Goal: Task Accomplishment & Management: Manage account settings

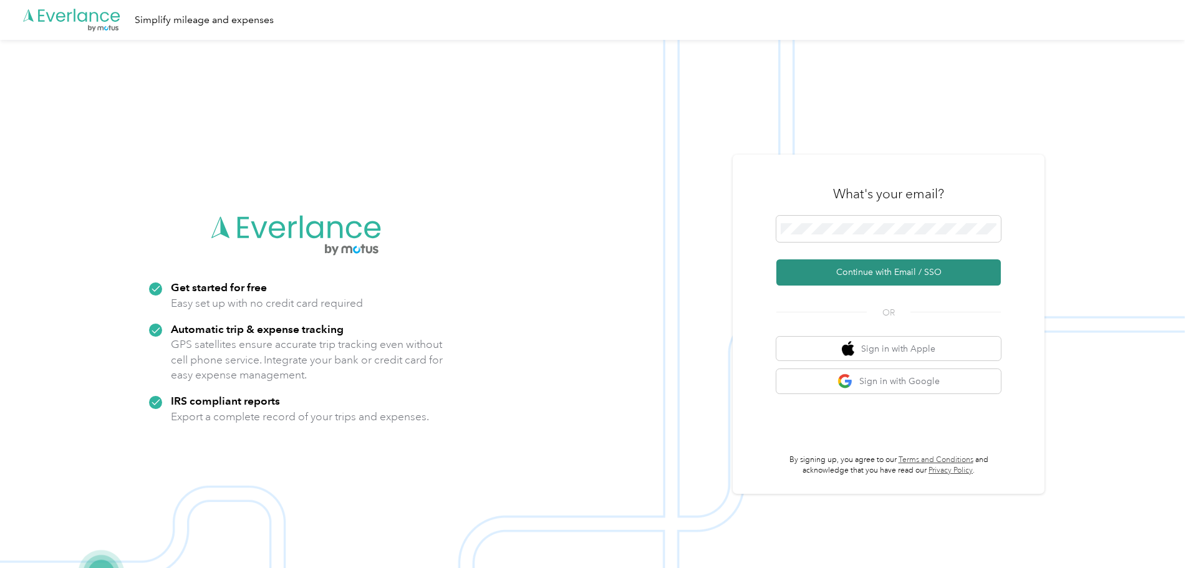
click at [791, 279] on button "Continue with Email / SSO" at bounding box center [888, 272] width 224 height 26
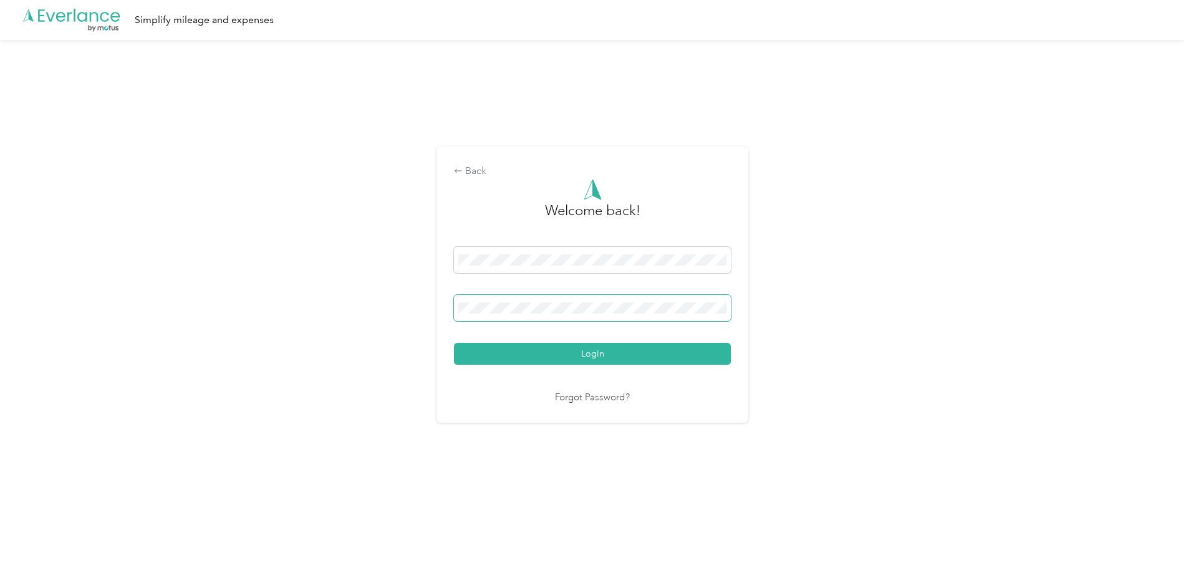
click at [454, 343] on button "Login" at bounding box center [592, 354] width 277 height 22
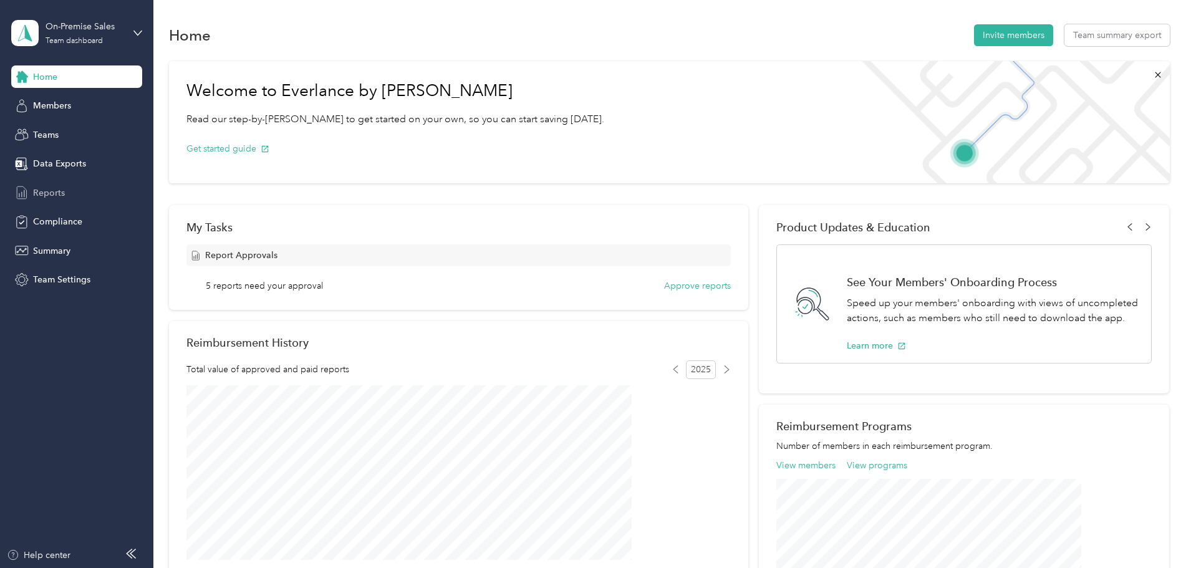
click at [56, 190] on span "Reports" at bounding box center [49, 192] width 32 height 13
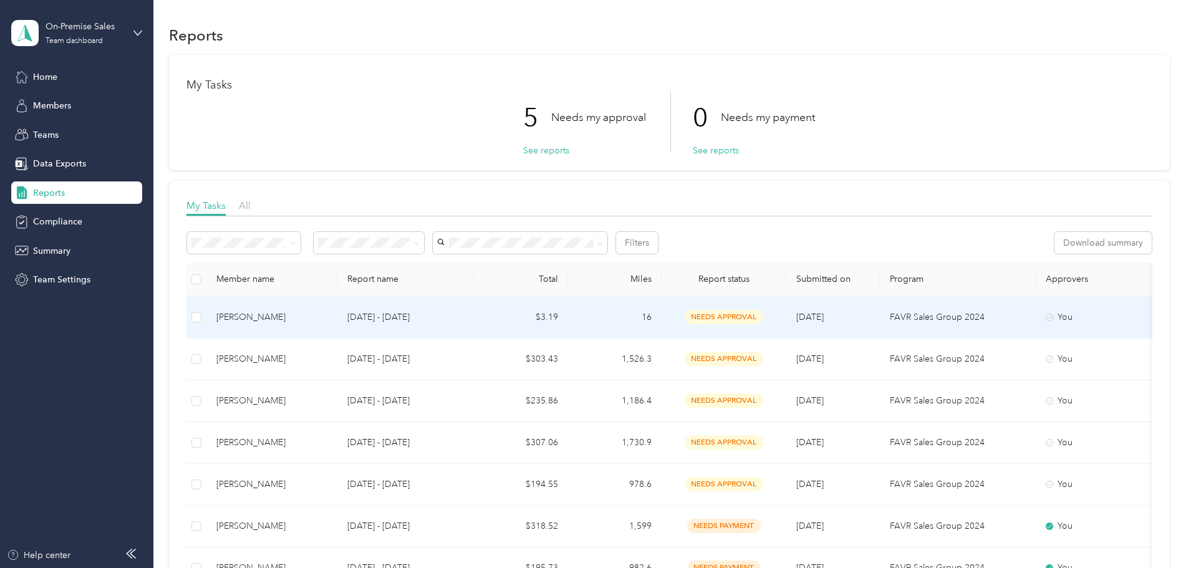
click at [564, 324] on td "$3.19" at bounding box center [522, 318] width 94 height 42
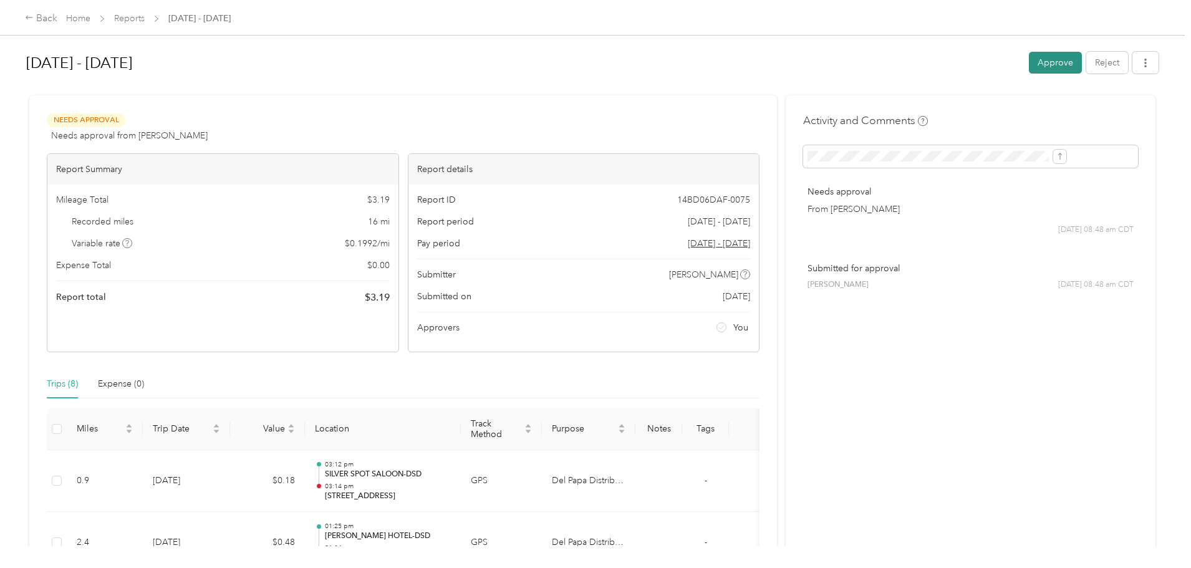
click at [791, 72] on button "Approve" at bounding box center [1055, 63] width 53 height 22
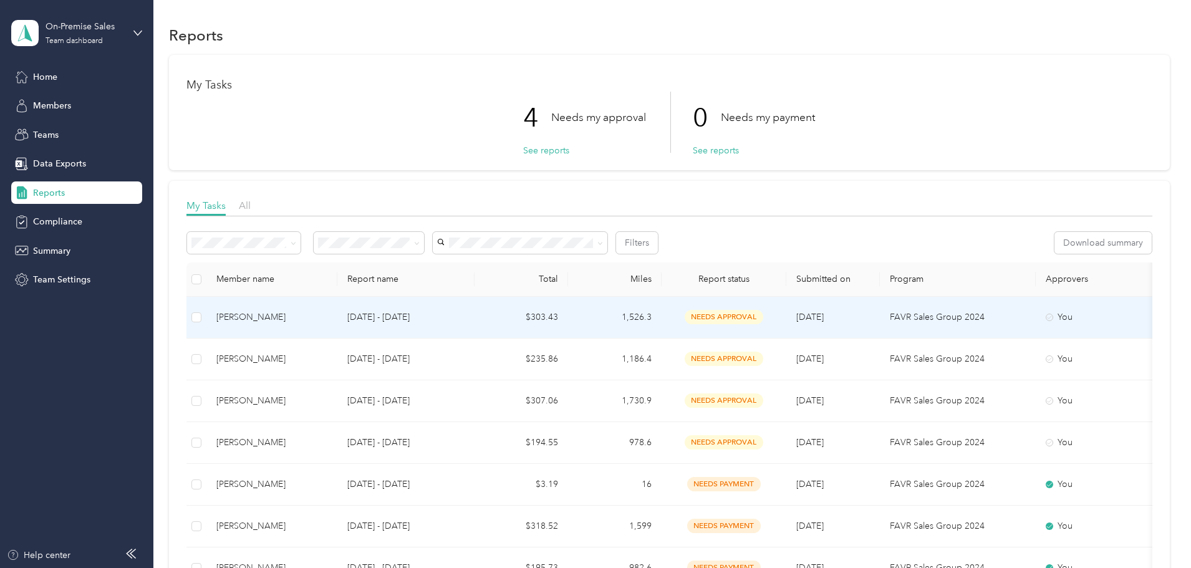
click at [465, 316] on p "[DATE] - [DATE]" at bounding box center [405, 318] width 117 height 14
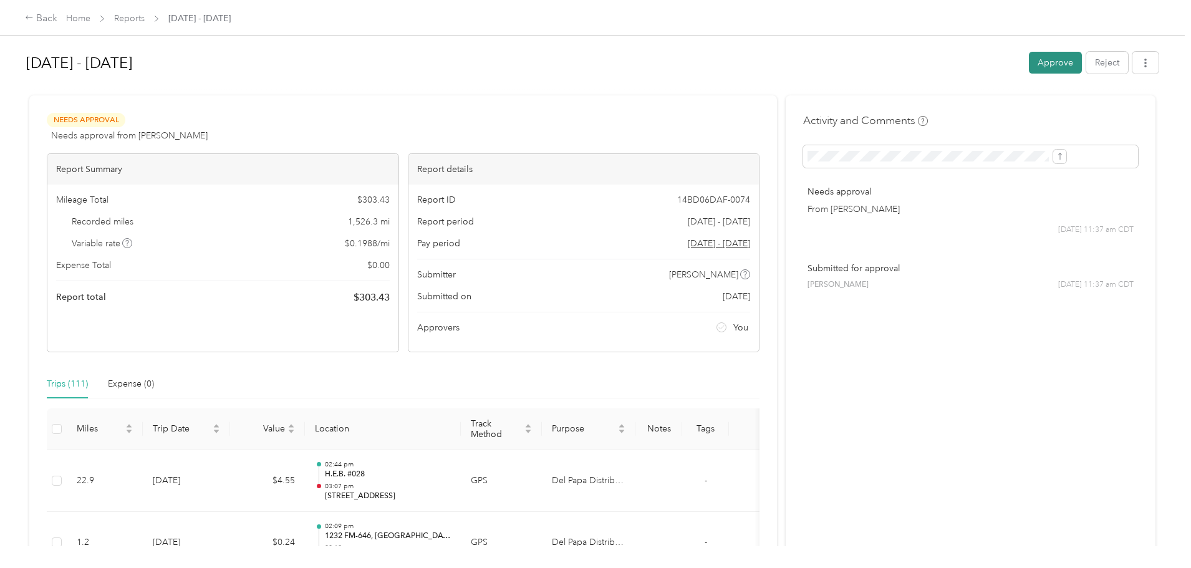
click at [791, 70] on button "Approve" at bounding box center [1055, 63] width 53 height 22
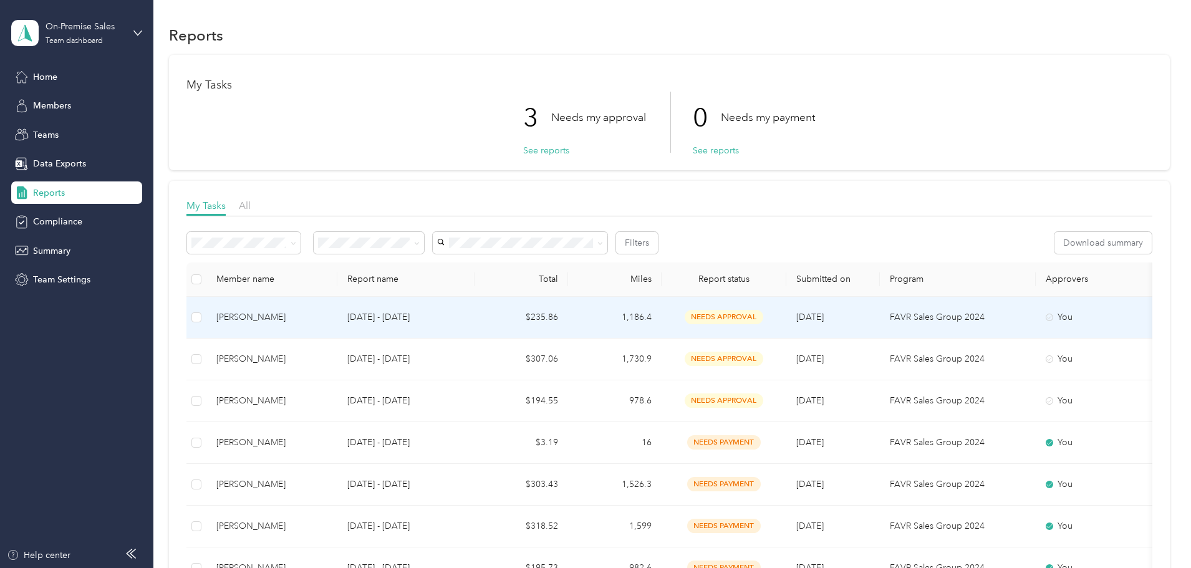
click at [568, 314] on td "$235.86" at bounding box center [522, 318] width 94 height 42
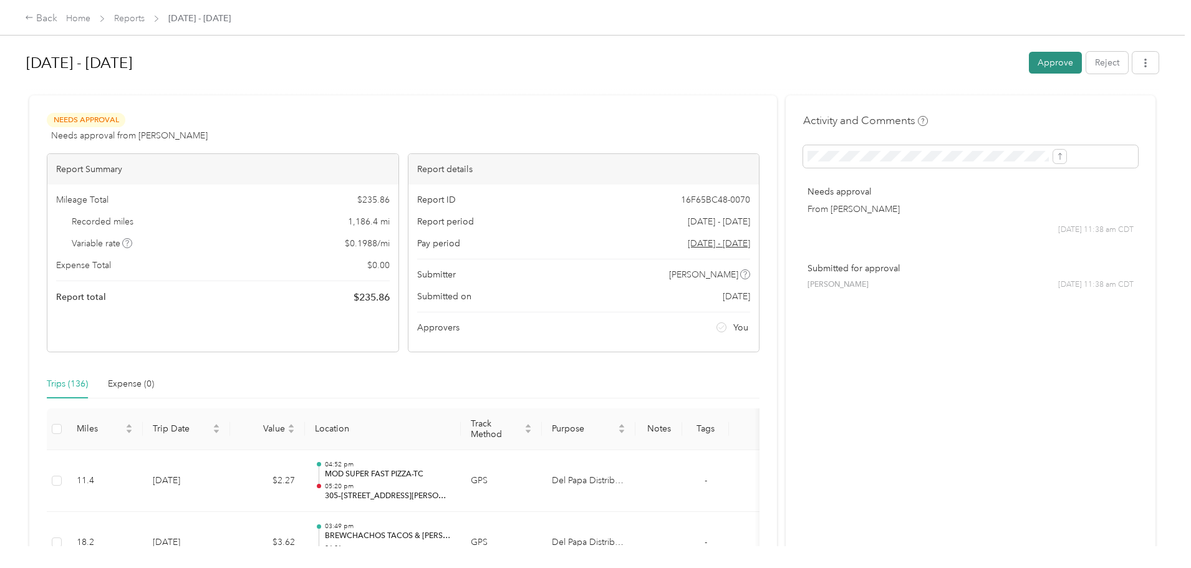
click at [791, 60] on button "Approve" at bounding box center [1055, 63] width 53 height 22
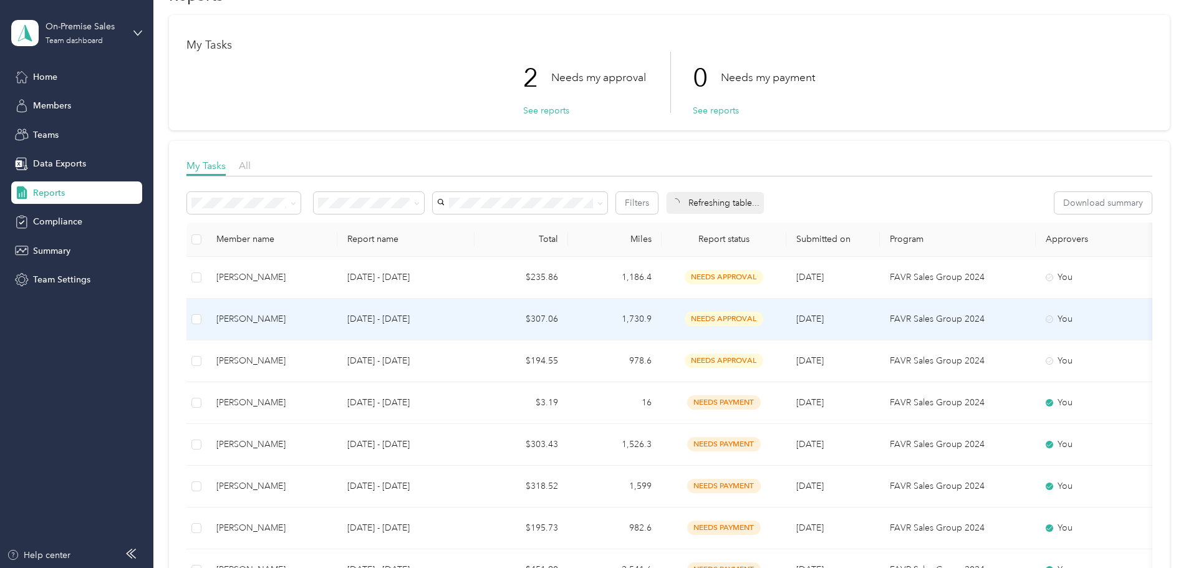
scroll to position [62, 0]
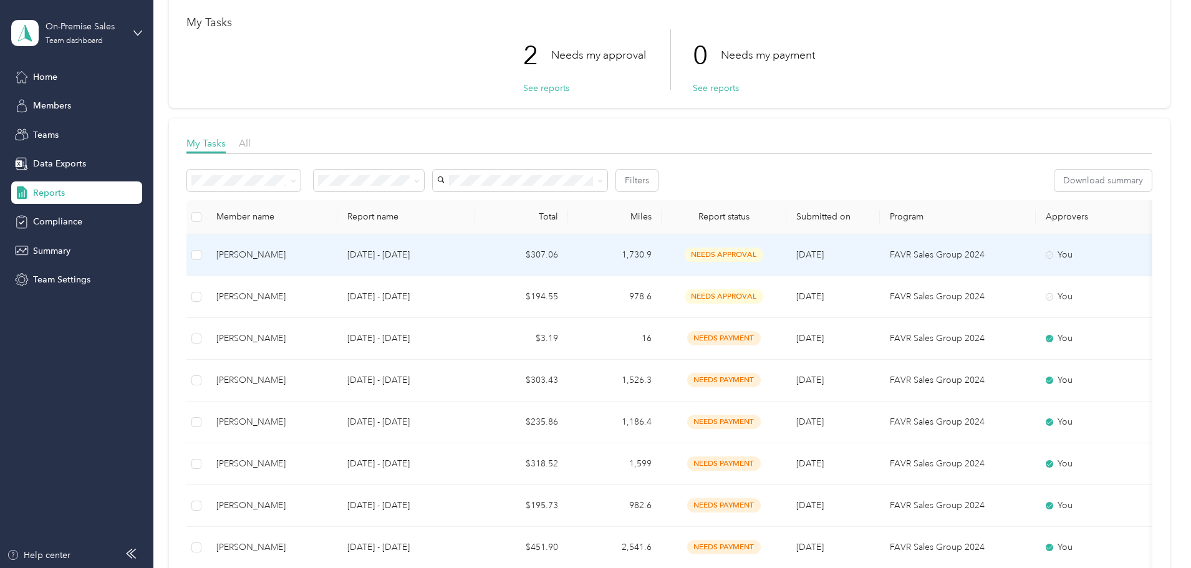
click at [568, 259] on td "$307.06" at bounding box center [522, 255] width 94 height 42
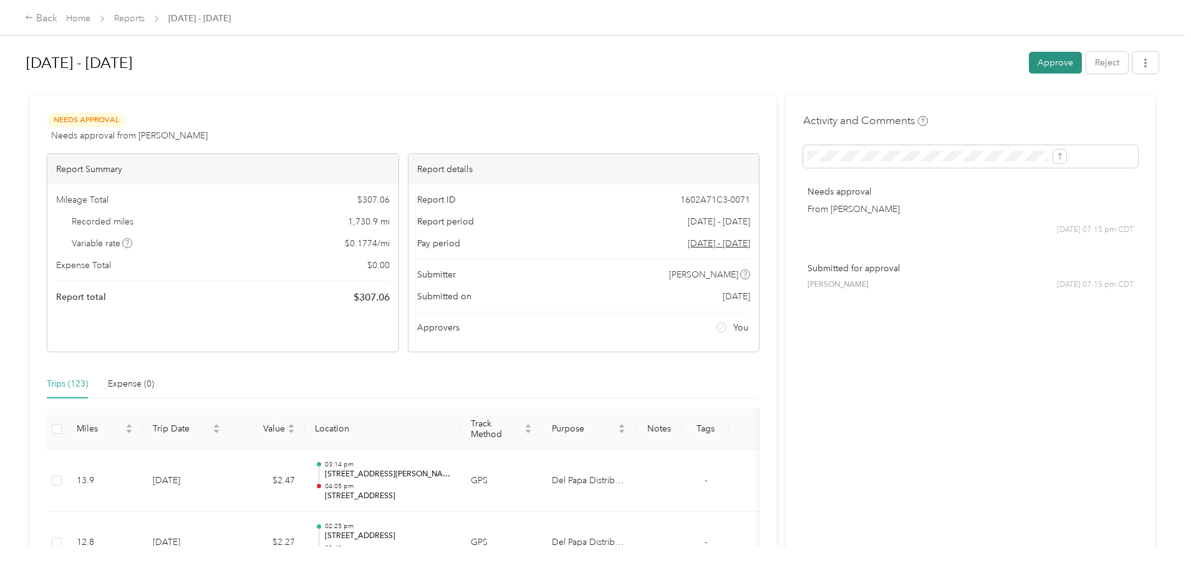
click at [791, 62] on button "Approve" at bounding box center [1055, 63] width 53 height 22
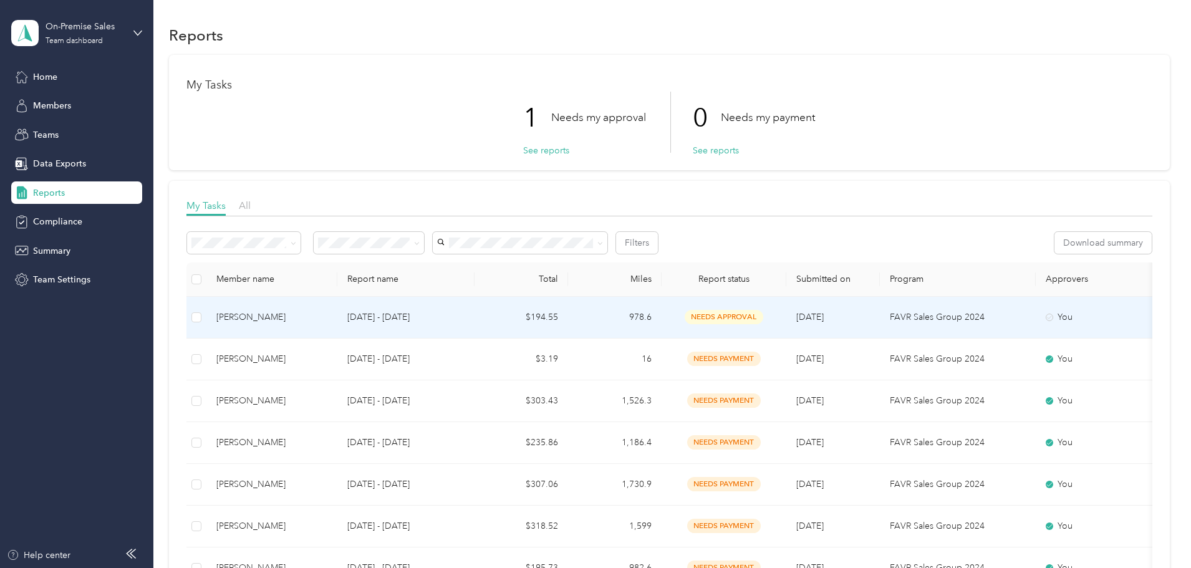
click at [568, 326] on td "$194.55" at bounding box center [522, 318] width 94 height 42
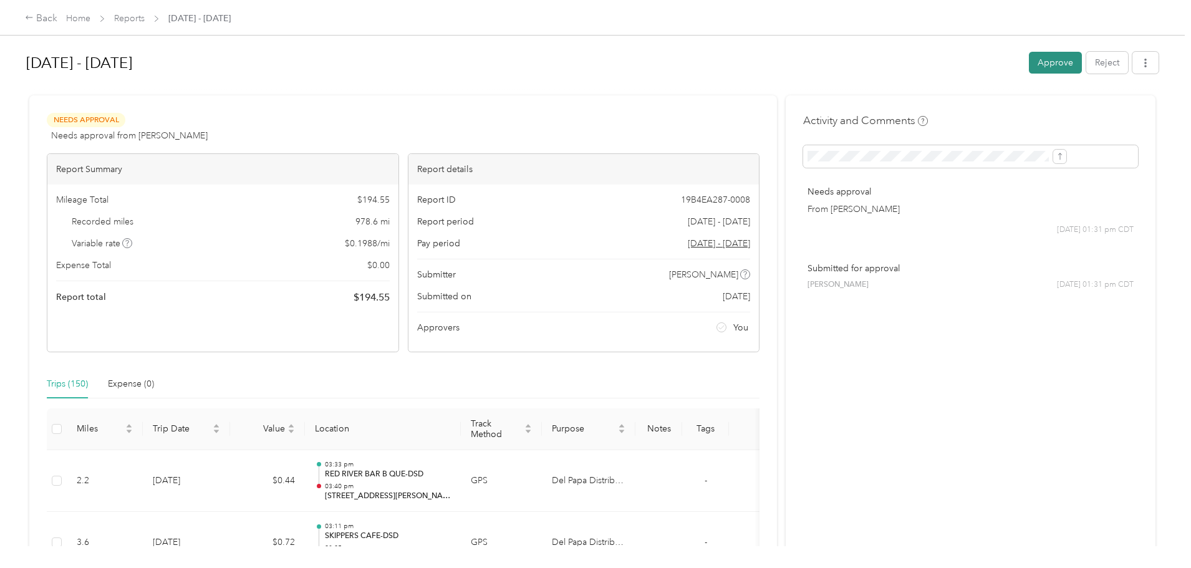
click at [791, 67] on button "Approve" at bounding box center [1055, 63] width 53 height 22
